Goal: Information Seeking & Learning: Learn about a topic

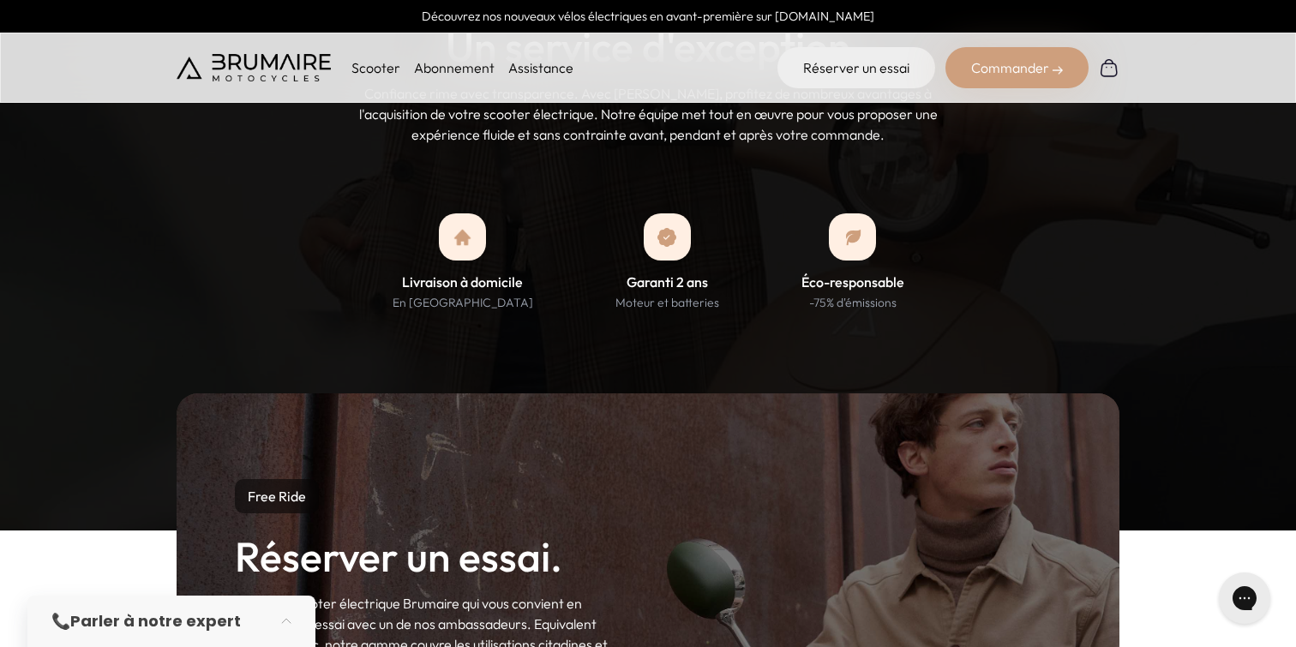
scroll to position [1733, 0]
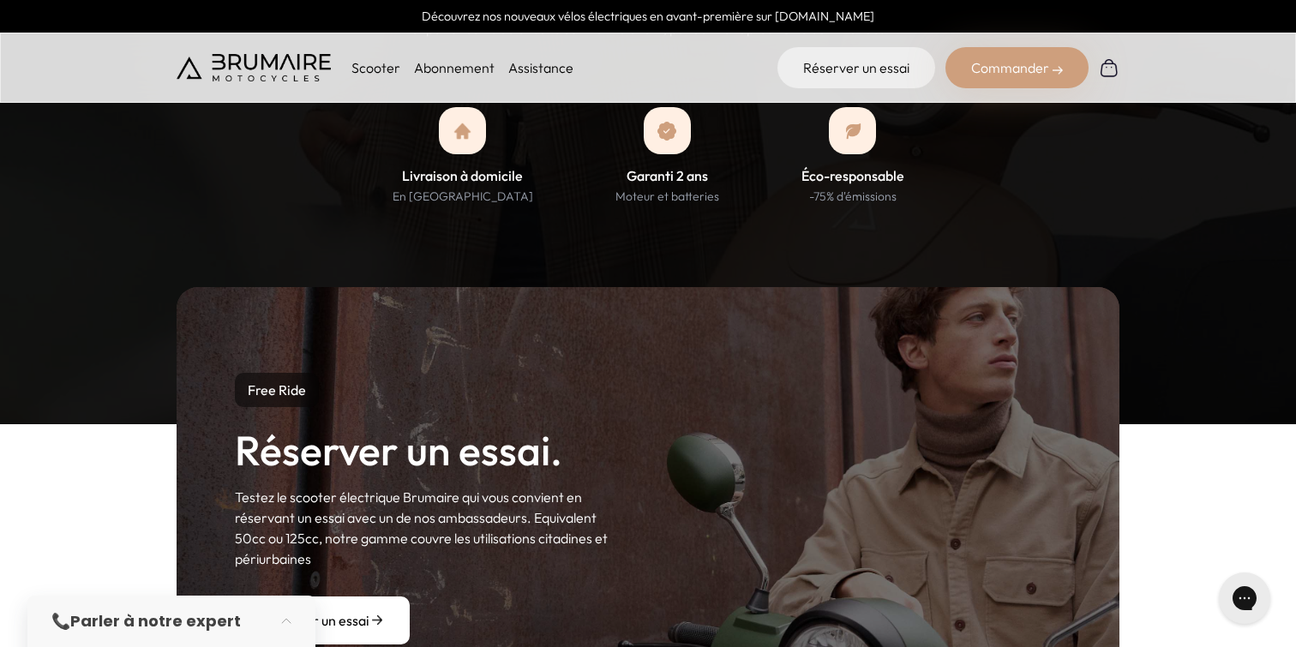
click at [387, 69] on p "Scooter" at bounding box center [375, 67] width 49 height 21
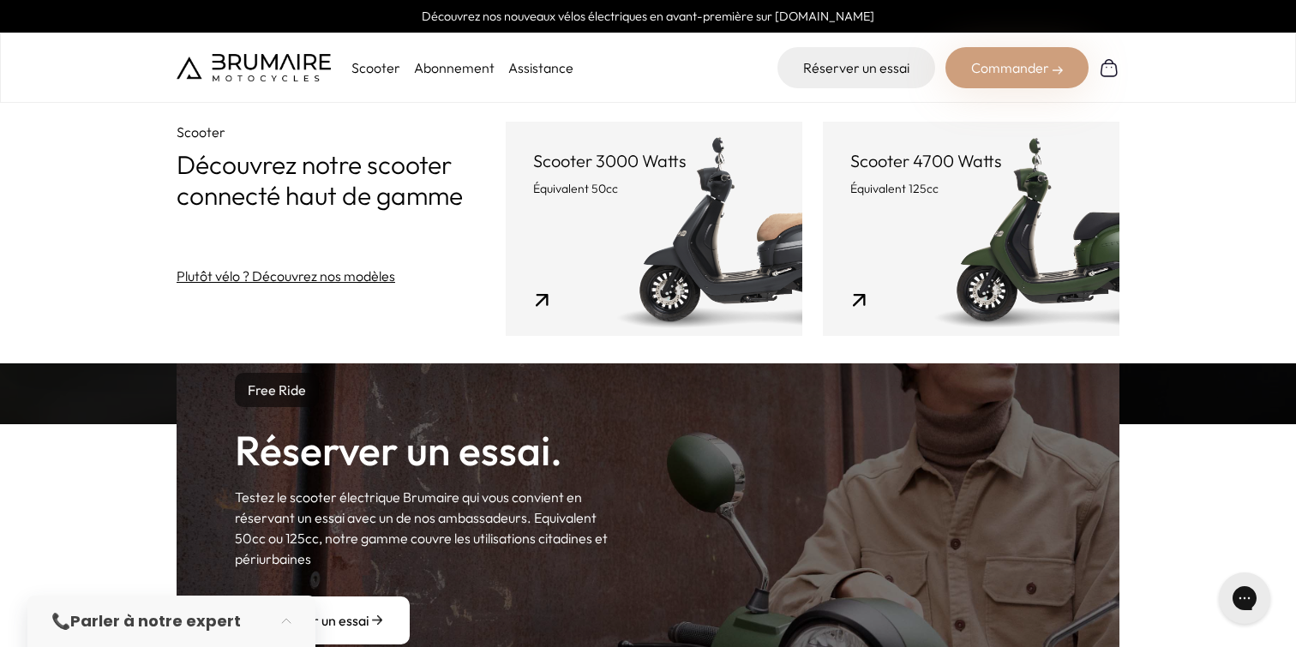
click at [595, 275] on link "Scooter 3000 Watts Équivalent 50cc" at bounding box center [654, 229] width 297 height 214
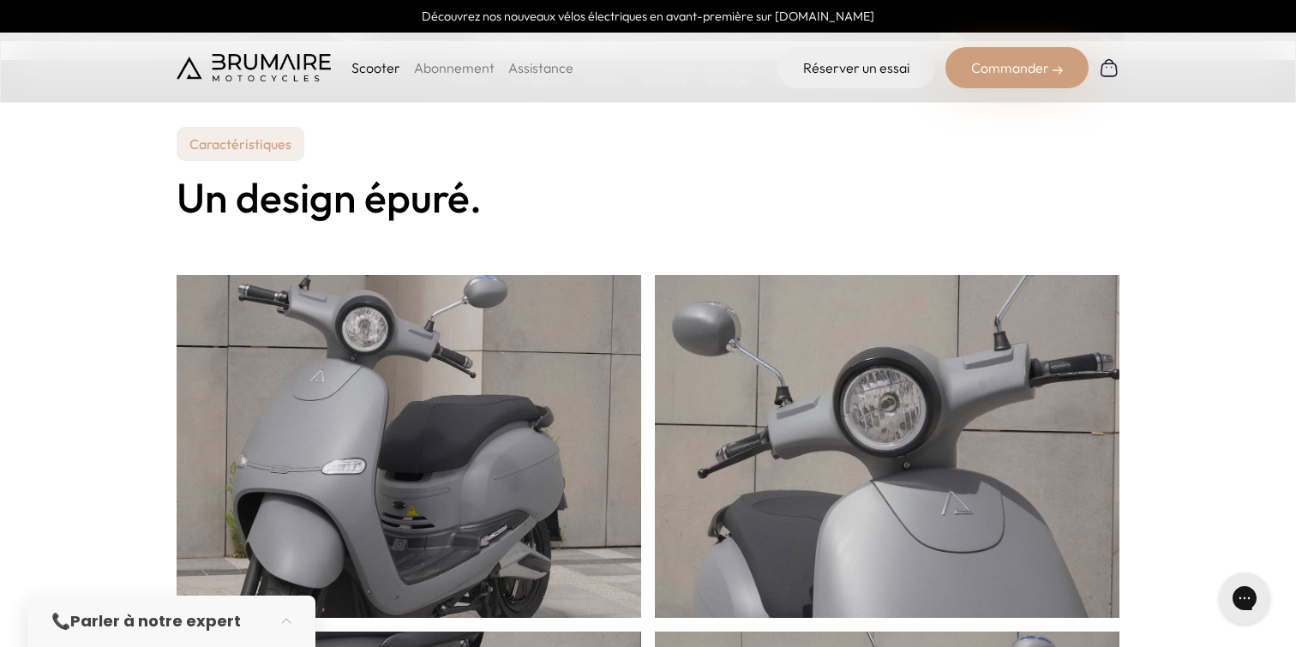
click at [521, 342] on img at bounding box center [409, 450] width 465 height 514
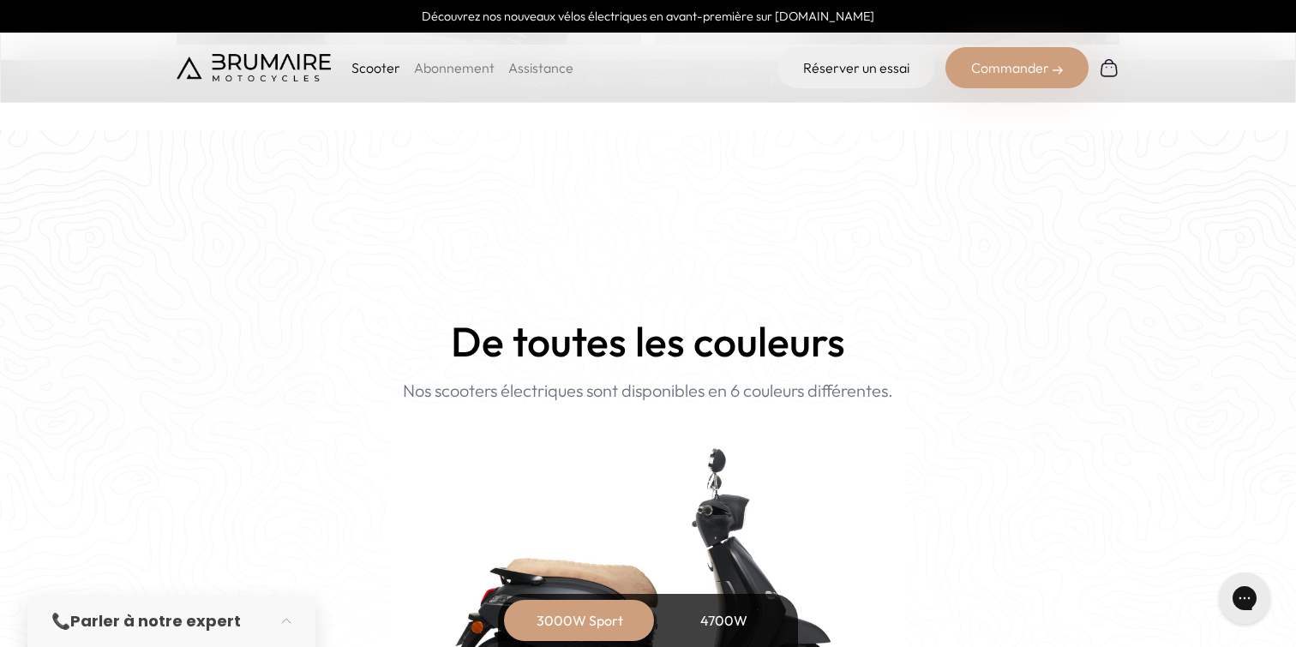
scroll to position [1751, 0]
